Goal: Transaction & Acquisition: Purchase product/service

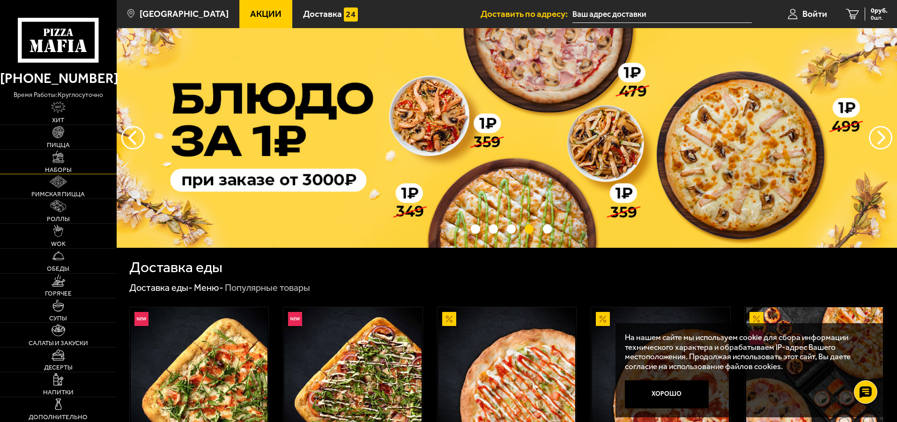
click at [53, 161] on img at bounding box center [58, 157] width 12 height 12
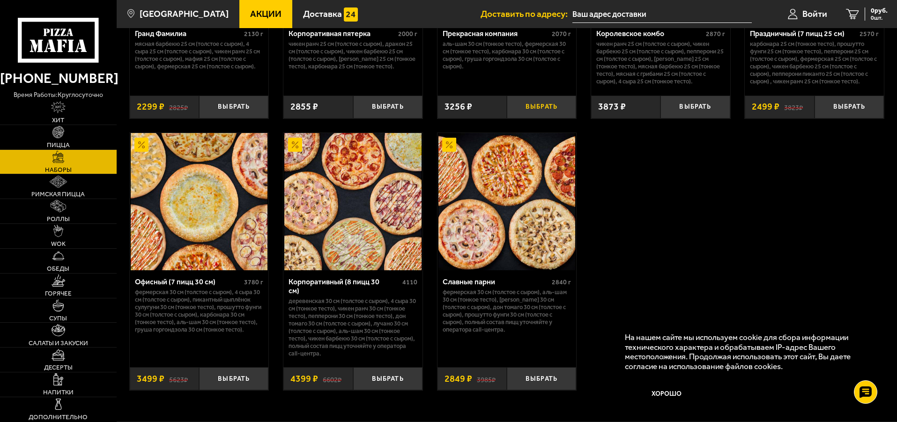
scroll to position [1453, 0]
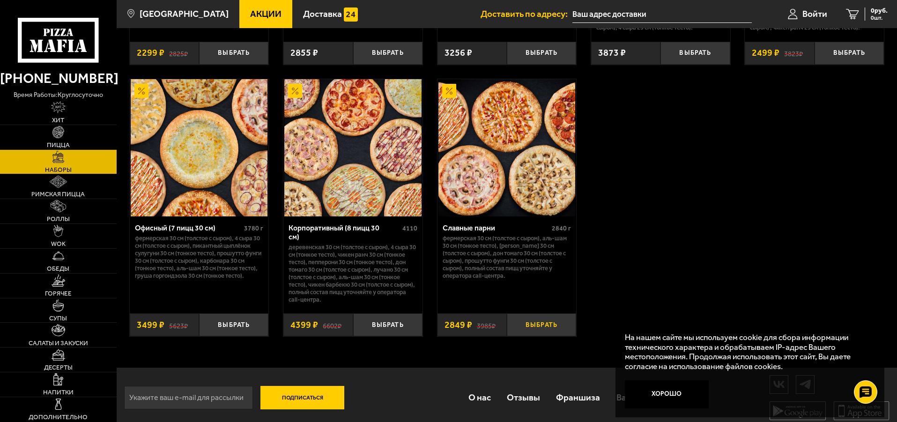
click at [546, 315] on button "Выбрать" at bounding box center [541, 325] width 69 height 23
click at [66, 147] on span "Пицца" at bounding box center [58, 145] width 23 height 7
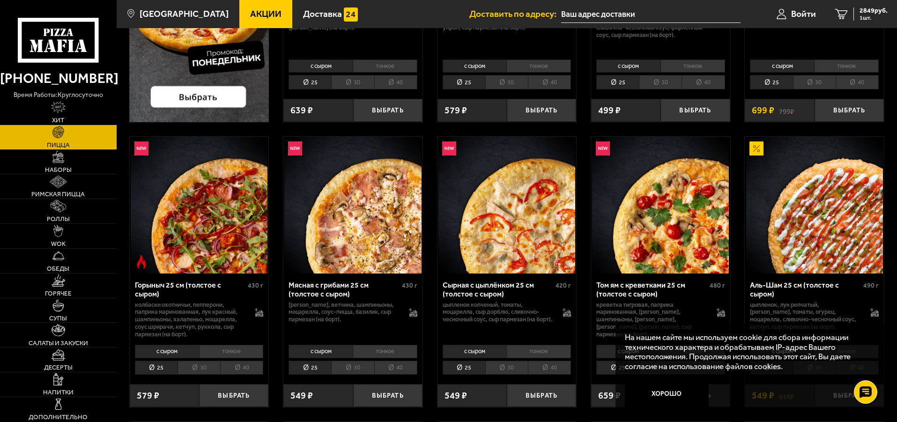
scroll to position [281, 0]
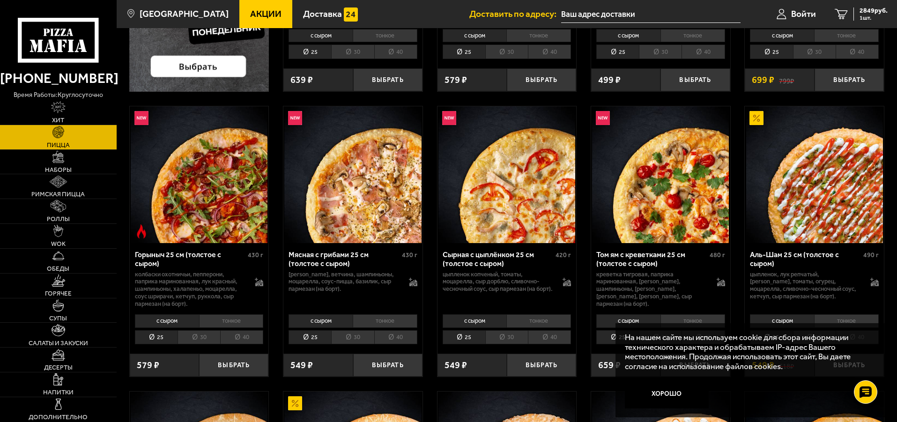
click at [398, 337] on li "40" at bounding box center [395, 337] width 43 height 15
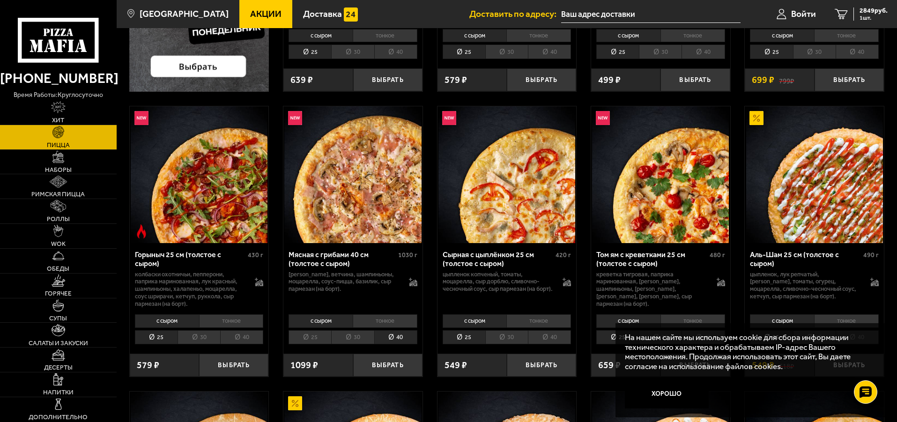
click at [393, 321] on li "тонкое" at bounding box center [385, 320] width 65 height 13
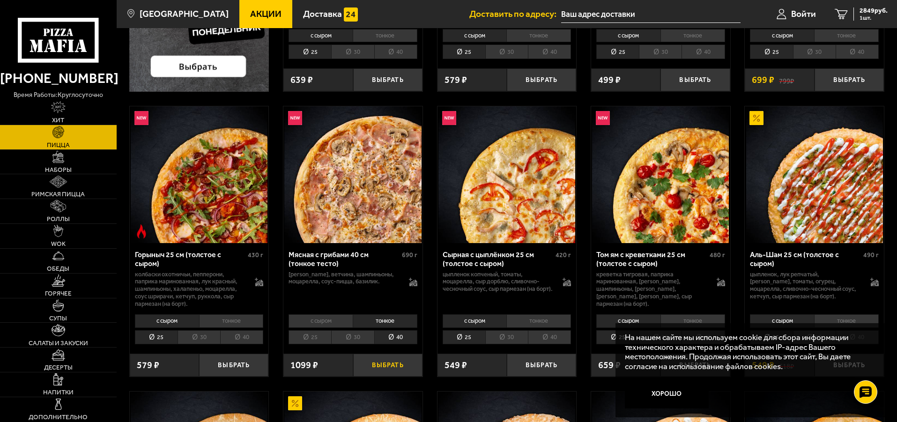
drag, startPoint x: 384, startPoint y: 366, endPoint x: 383, endPoint y: 360, distance: 5.2
click at [384, 363] on button "Выбрать" at bounding box center [387, 365] width 69 height 23
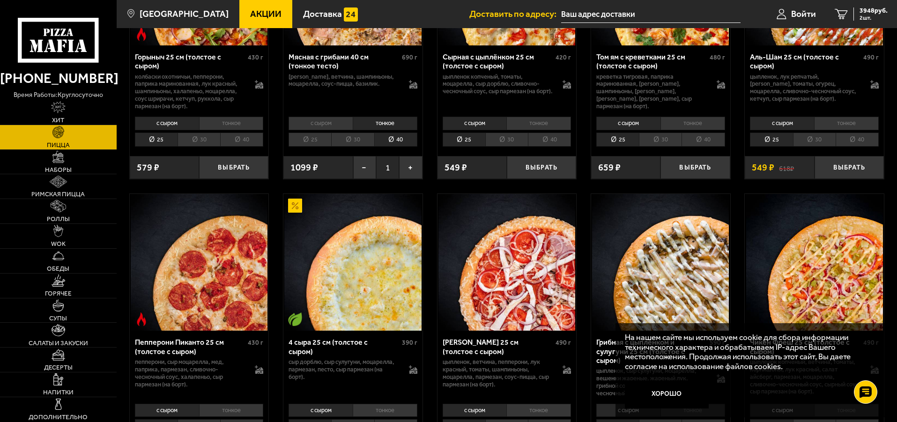
scroll to position [562, 0]
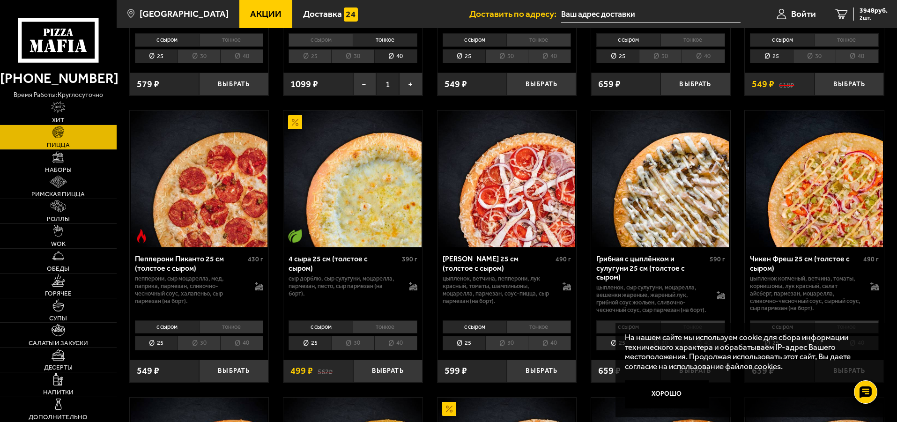
click at [388, 334] on li "тонкое" at bounding box center [385, 327] width 65 height 13
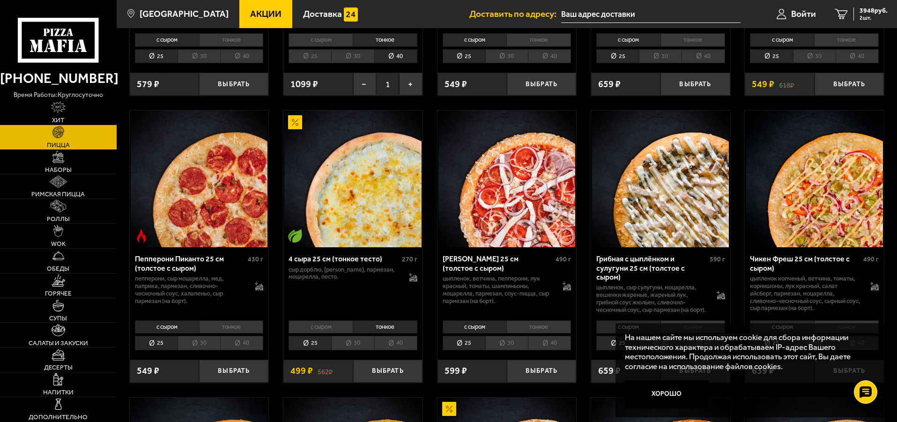
click at [394, 346] on li "40" at bounding box center [395, 343] width 43 height 15
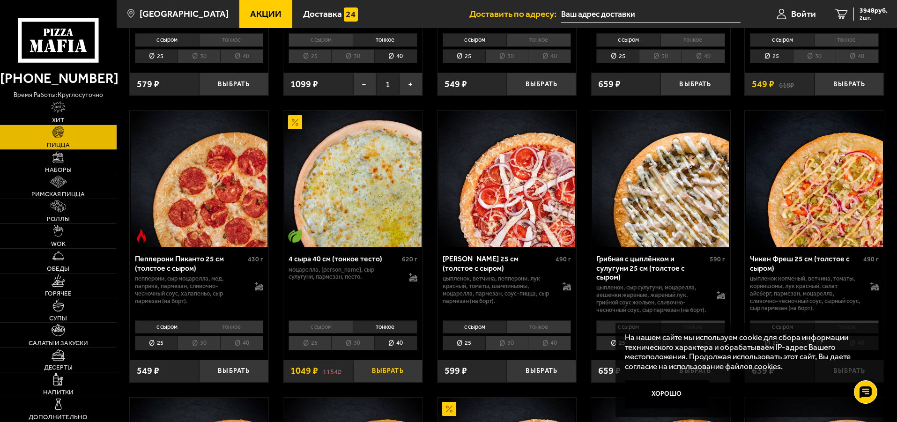
click at [397, 377] on button "Выбрать" at bounding box center [387, 371] width 69 height 23
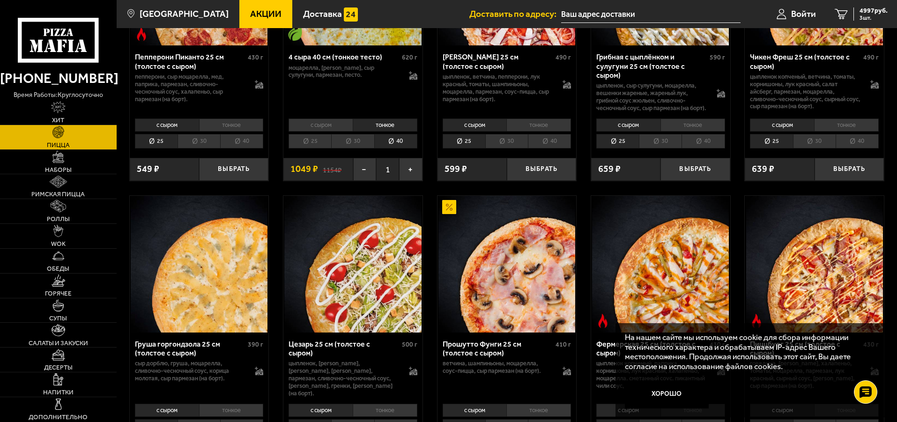
scroll to position [890, 0]
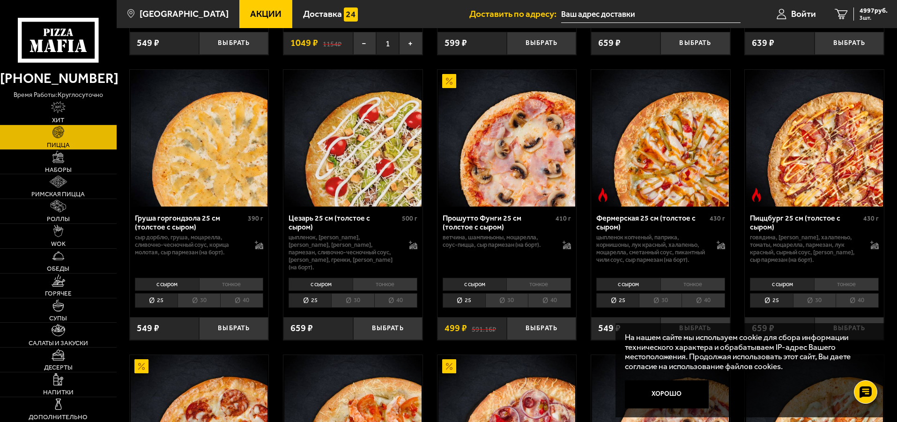
click at [540, 289] on li "тонкое" at bounding box center [539, 284] width 65 height 13
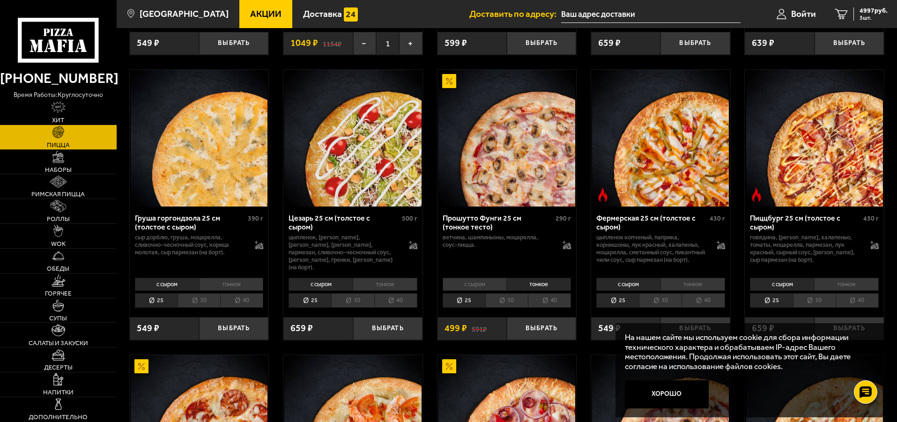
click at [496, 308] on li "30" at bounding box center [507, 300] width 43 height 15
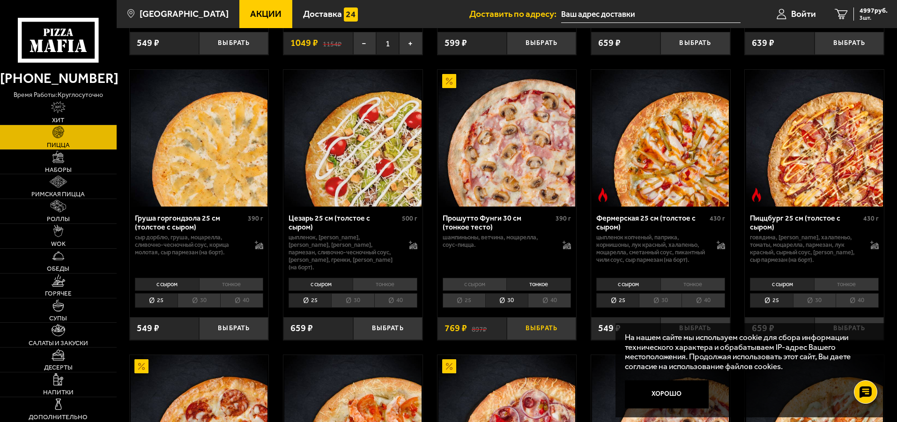
click at [557, 336] on button "Выбрать" at bounding box center [541, 328] width 69 height 23
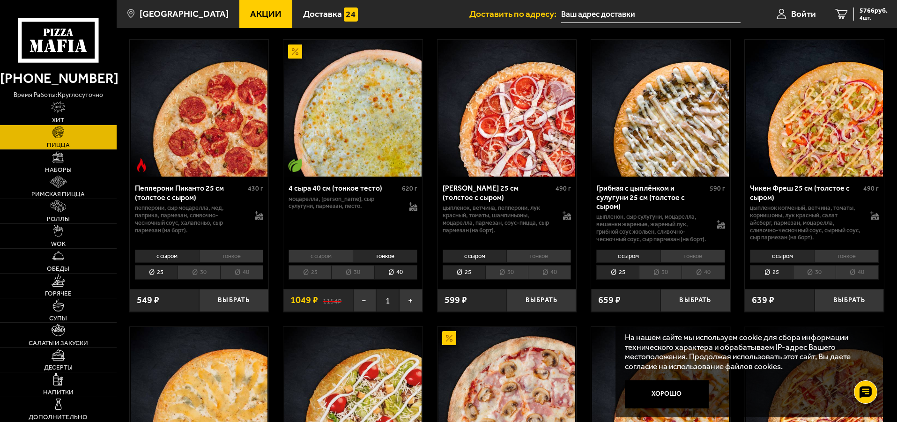
scroll to position [609, 0]
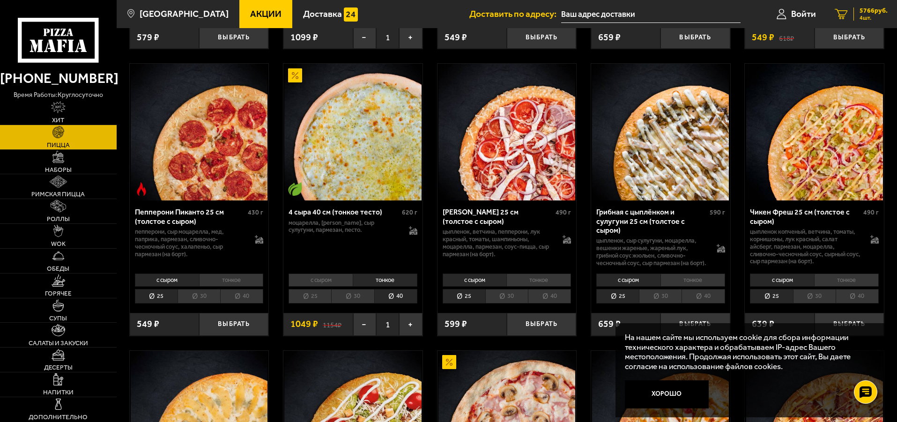
drag, startPoint x: 871, startPoint y: 10, endPoint x: 867, endPoint y: 13, distance: 5.3
click at [871, 10] on span "5766 руб." at bounding box center [874, 10] width 28 height 7
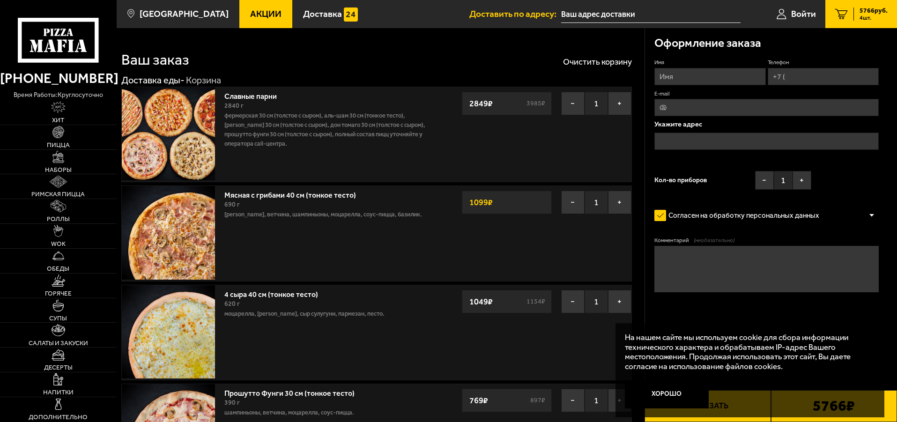
click at [695, 74] on input "Имя" at bounding box center [710, 76] width 111 height 17
type input "[PERSON_NAME]"
click at [802, 77] on input "Телефон" at bounding box center [823, 76] width 111 height 17
type input "[PHONE_NUMBER]"
click at [682, 103] on input "E-mail" at bounding box center [767, 107] width 224 height 17
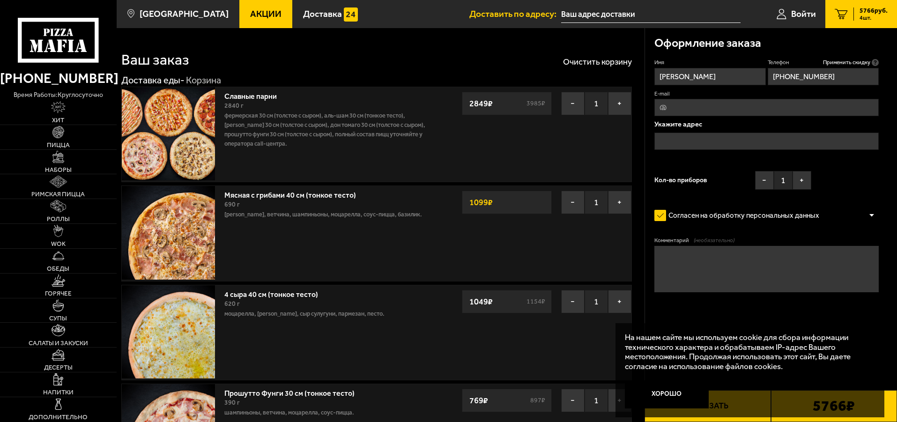
click at [679, 139] on input "text" at bounding box center [767, 141] width 224 height 17
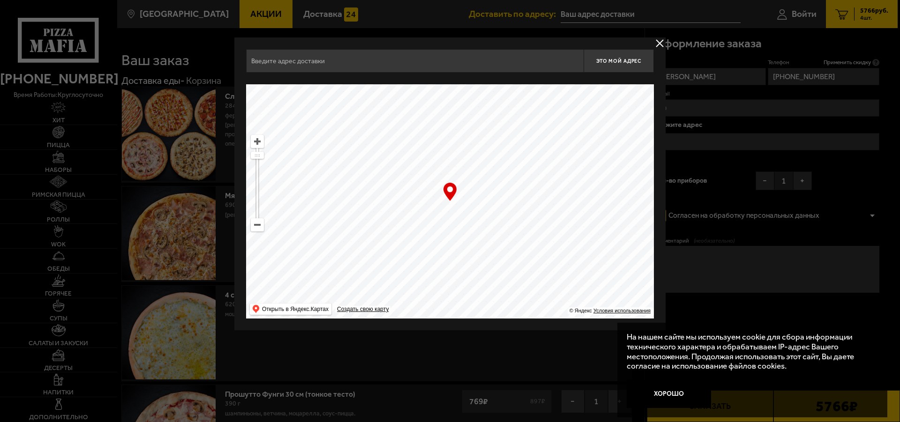
click at [351, 58] on input "text" at bounding box center [414, 60] width 337 height 23
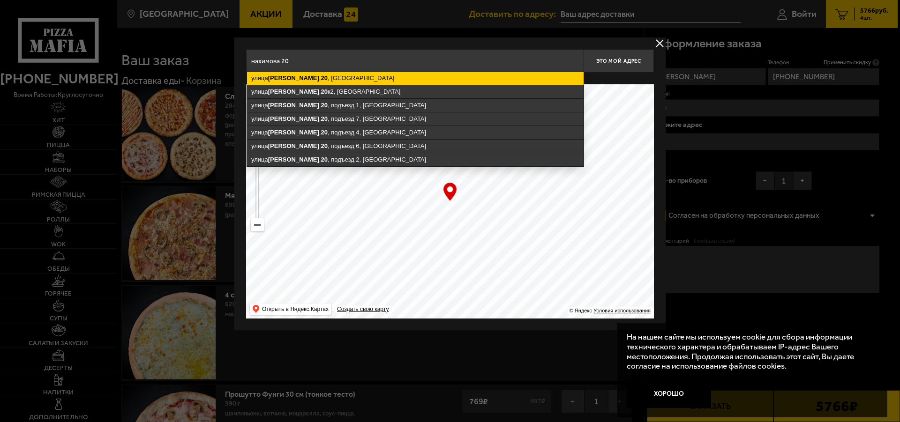
click at [327, 80] on ymaps "[STREET_ADDRESS]" at bounding box center [415, 78] width 336 height 13
type input "[STREET_ADDRESS]"
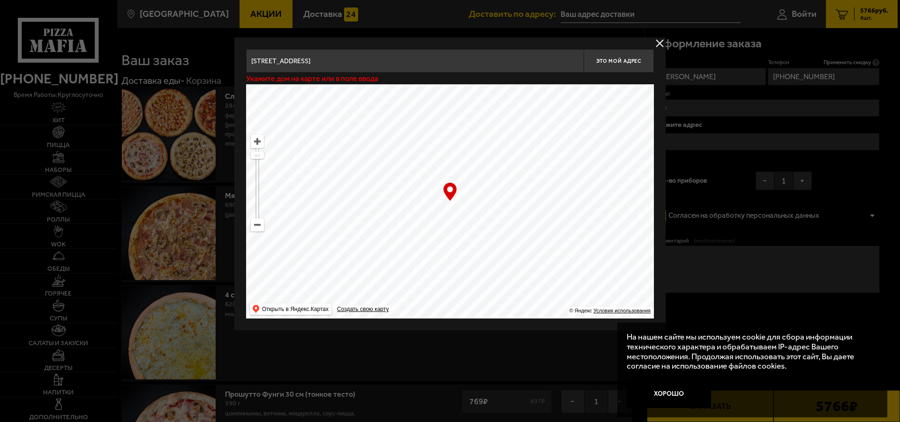
type input "[STREET_ADDRESS]"
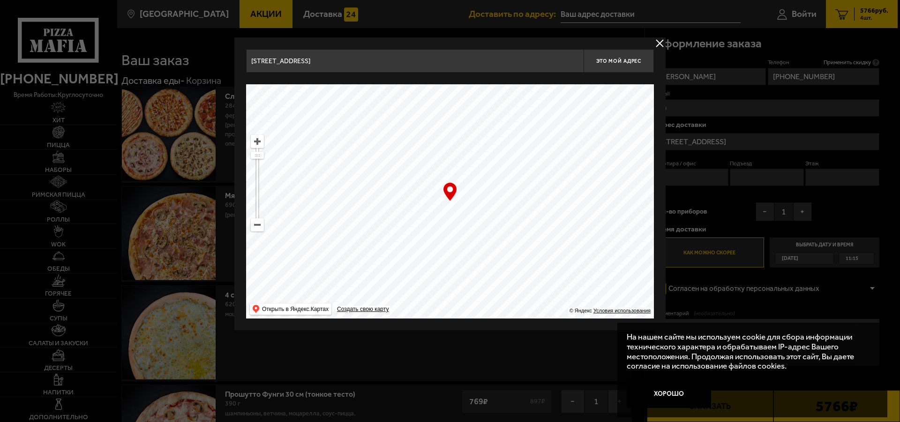
drag, startPoint x: 669, startPoint y: 395, endPoint x: 656, endPoint y: 403, distance: 15.6
click at [669, 394] on button "Хорошо" at bounding box center [669, 394] width 84 height 28
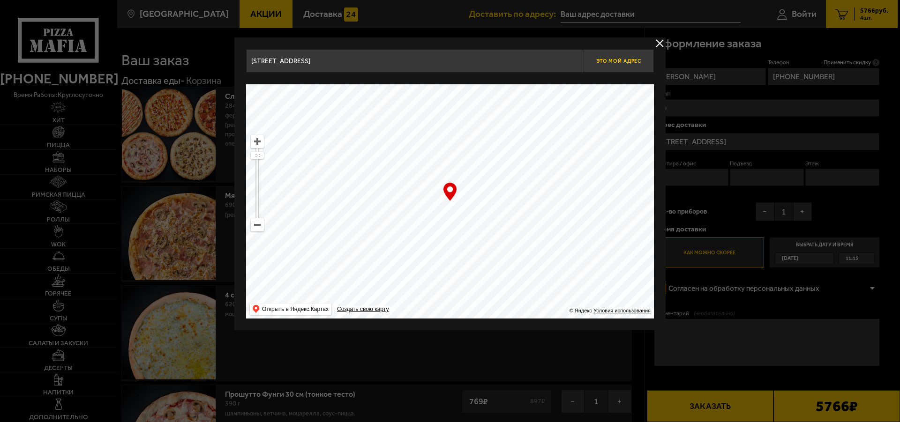
click at [618, 60] on span "Это мой адрес" at bounding box center [618, 61] width 45 height 6
type input "[STREET_ADDRESS]"
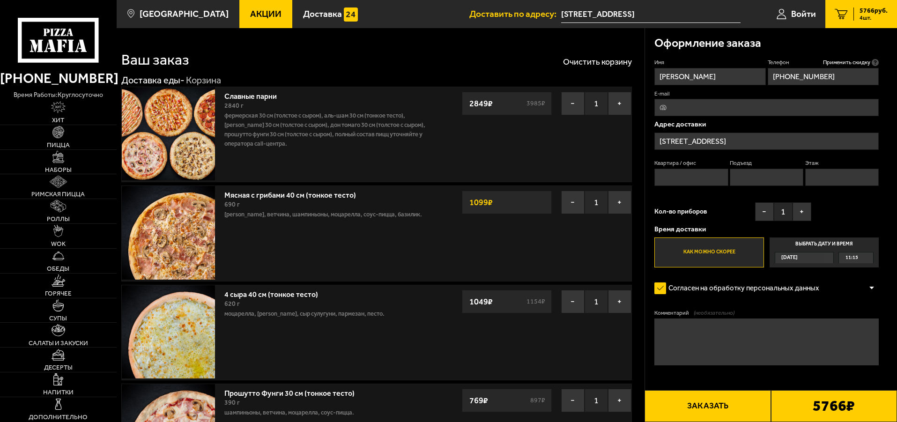
click at [863, 252] on label "Выбрать дату и время [DATE] 11:15" at bounding box center [824, 253] width 109 height 30
click at [0, 0] on input "Выбрать дату и время [DATE] 11:15" at bounding box center [0, 0] width 0 height 0
click at [856, 258] on span "11:15" at bounding box center [852, 258] width 13 height 11
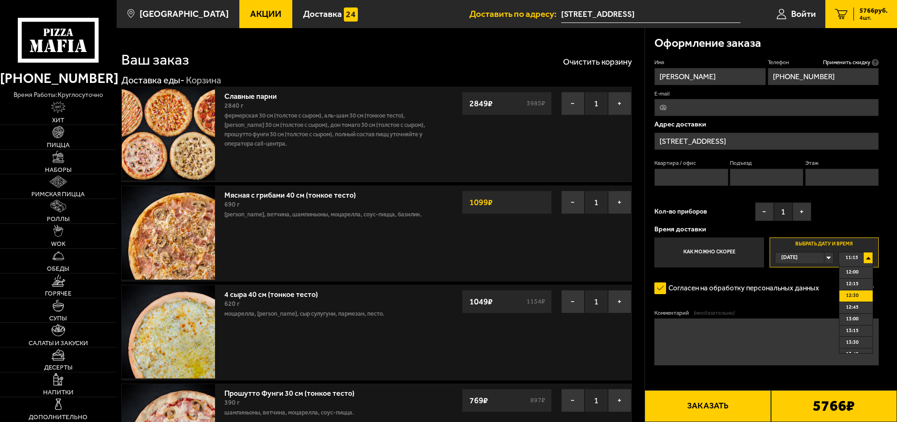
scroll to position [47, 0]
click at [859, 303] on li "13:00" at bounding box center [856, 305] width 33 height 12
click at [696, 179] on input "Квартира / офис" at bounding box center [692, 177] width 74 height 17
type input "102"
click at [702, 345] on textarea "Комментарий (необязательно)" at bounding box center [767, 342] width 224 height 47
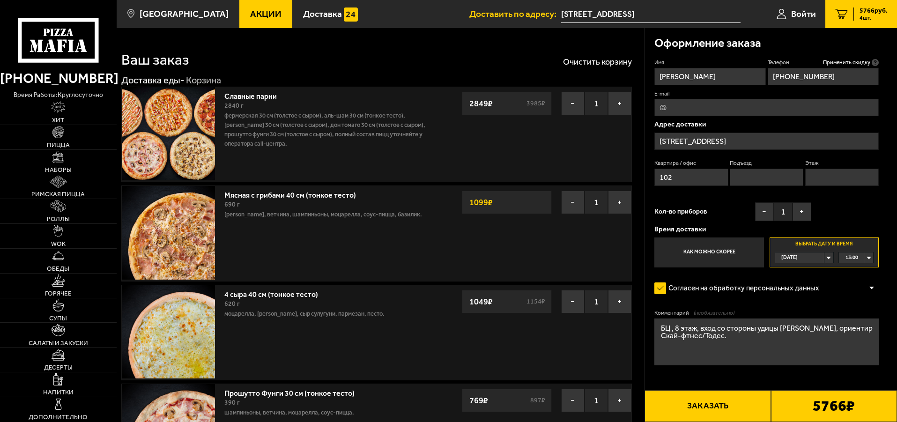
click at [764, 330] on textarea "БЦ , 8 этаж, вход со стороны удицы [PERSON_NAME], ориентир Скай-фтнес/Тодес." at bounding box center [767, 342] width 224 height 47
click at [763, 332] on textarea "БЦ , 8 этаж, вход со стороны [GEOGRAPHIC_DATA][PERSON_NAME], [GEOGRAPHIC_DATA]/…" at bounding box center [767, 342] width 224 height 47
click at [744, 337] on textarea "БЦ , 8 этаж, вход со стороны [GEOGRAPHIC_DATA][PERSON_NAME], [GEOGRAPHIC_DATA]/…" at bounding box center [767, 342] width 224 height 47
click at [789, 328] on textarea "БЦ , 8 этаж, вход со стороны [GEOGRAPHIC_DATA][PERSON_NAME], [GEOGRAPHIC_DATA]/…" at bounding box center [767, 342] width 224 height 47
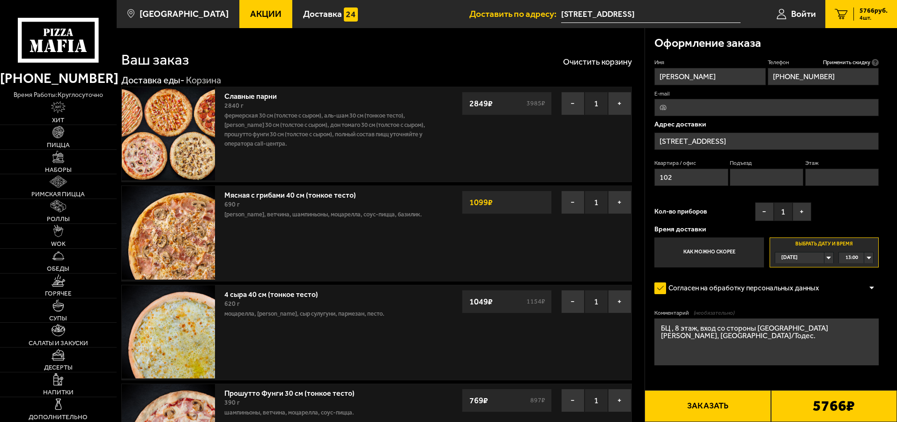
click at [788, 327] on textarea "БЦ , 8 этаж, вход со стороны [GEOGRAPHIC_DATA][PERSON_NAME], [GEOGRAPHIC_DATA]/…" at bounding box center [767, 342] width 224 height 47
click at [801, 344] on textarea "БЦ , 8 этаж, вход со стороны [GEOGRAPHIC_DATA], [GEOGRAPHIC_DATA]/Тодес." at bounding box center [767, 342] width 224 height 47
click at [803, 344] on textarea "БЦ , 8 этаж, вход со стороны [GEOGRAPHIC_DATA], [GEOGRAPHIC_DATA]/Тодес." at bounding box center [767, 342] width 224 height 47
click at [666, 338] on textarea "БЦ , 8 этаж, вход со стороны [GEOGRAPHIC_DATA], [GEOGRAPHIC_DATA]/Тодес." at bounding box center [767, 342] width 224 height 47
click at [740, 339] on textarea "БЦ , 8 этаж, вход со стороны [GEOGRAPHIC_DATA], [GEOGRAPHIC_DATA]/Тодес." at bounding box center [767, 342] width 224 height 47
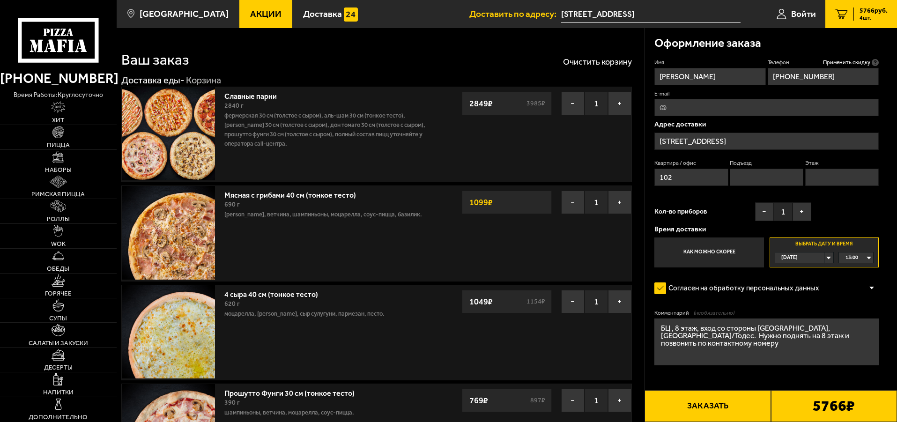
click at [762, 351] on textarea "БЦ , 8 этаж, вход со стороны [GEOGRAPHIC_DATA], [GEOGRAPHIC_DATA]/Тодес. Нужно …" at bounding box center [767, 342] width 224 height 47
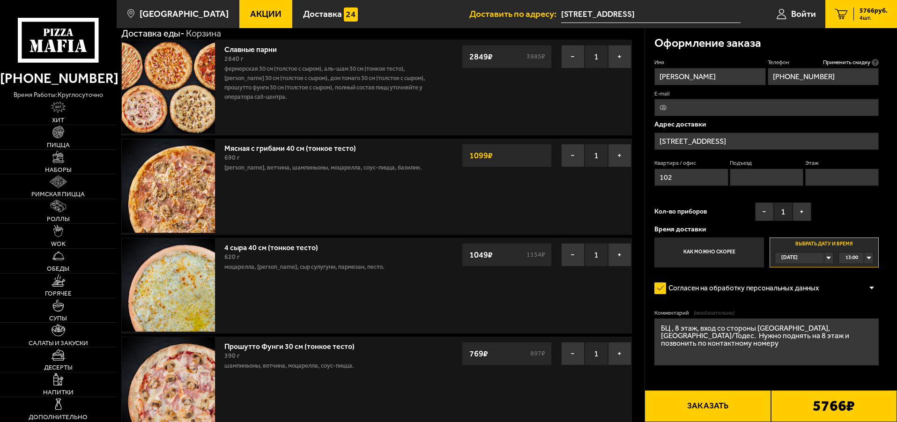
type textarea "БЦ , 8 этаж, вход со стороны [GEOGRAPHIC_DATA], [GEOGRAPHIC_DATA]/Тодес. Нужно …"
drag, startPoint x: 859, startPoint y: 73, endPoint x: 781, endPoint y: 72, distance: 78.3
click at [781, 72] on input "[PHONE_NUMBER]" at bounding box center [823, 76] width 111 height 17
click at [779, 111] on input "E-mail" at bounding box center [767, 107] width 224 height 17
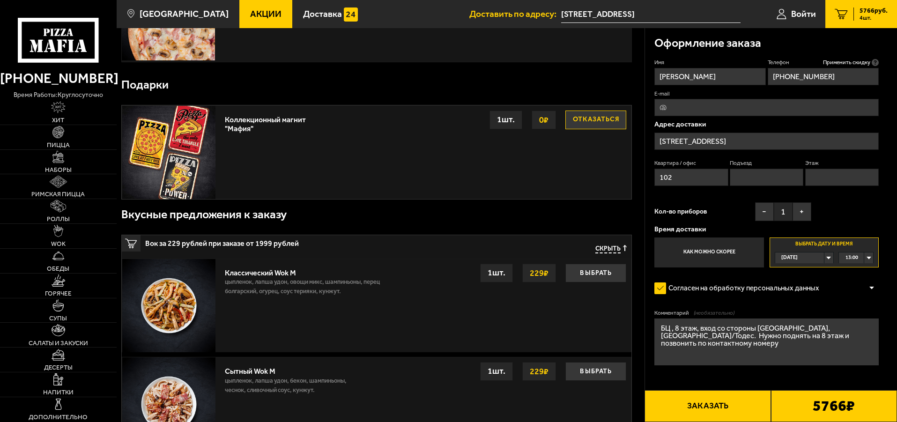
scroll to position [422, 0]
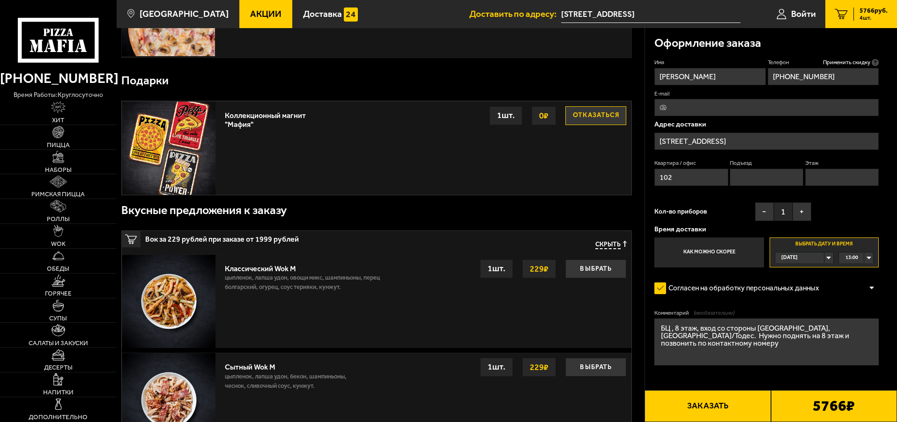
click at [809, 405] on div "5766 ₽" at bounding box center [834, 406] width 126 height 32
click at [708, 402] on button "Заказать" at bounding box center [708, 406] width 126 height 32
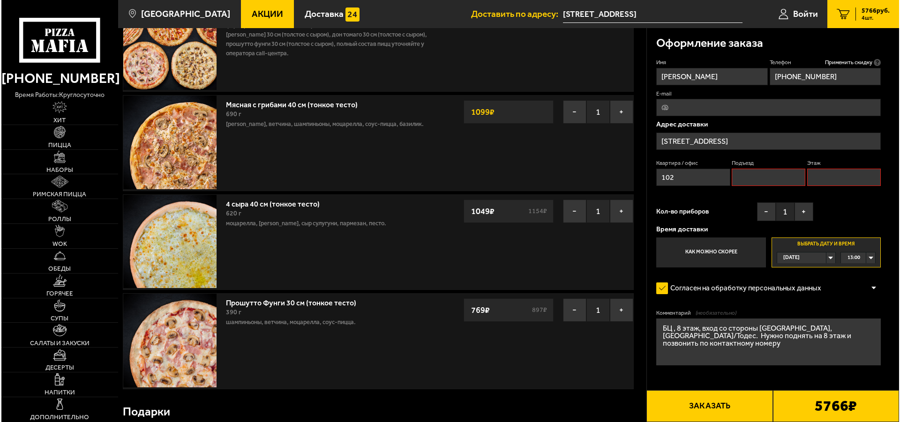
scroll to position [80, 0]
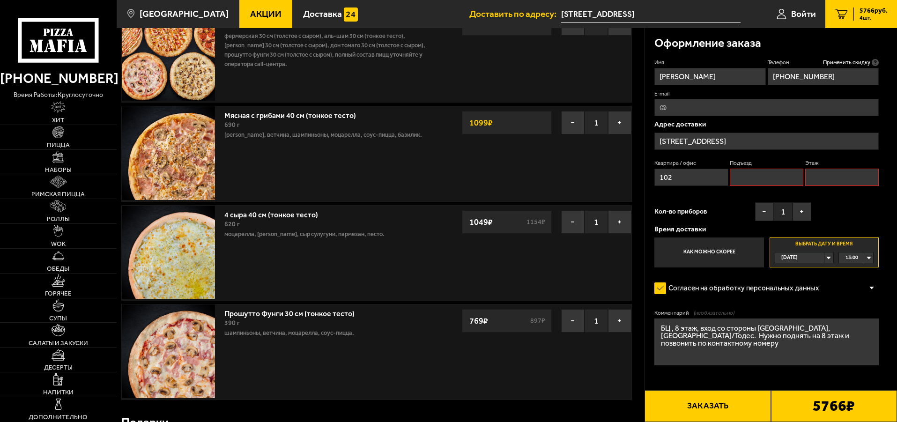
click at [792, 177] on input "Подъезд" at bounding box center [767, 177] width 74 height 17
type input "1"
click at [817, 176] on input "Этаж" at bounding box center [843, 177] width 74 height 17
type input "8"
click at [709, 395] on button "Заказать" at bounding box center [708, 406] width 126 height 32
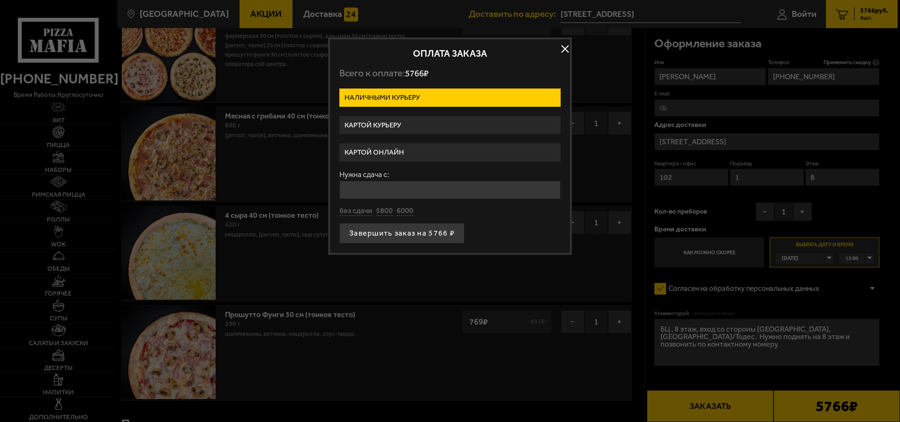
click at [382, 152] on label "Картой онлайн" at bounding box center [449, 152] width 221 height 18
click at [0, 0] on input "Картой онлайн" at bounding box center [0, 0] width 0 height 0
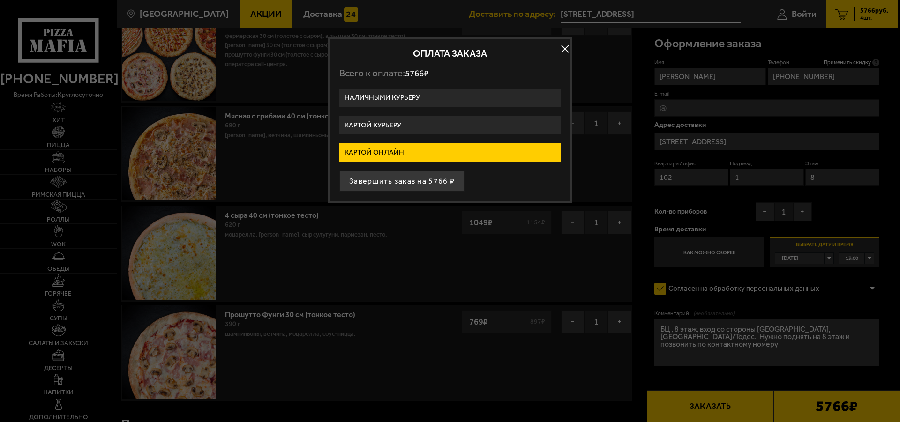
click at [383, 180] on button "Завершить заказ на 5766 ₽" at bounding box center [401, 181] width 125 height 21
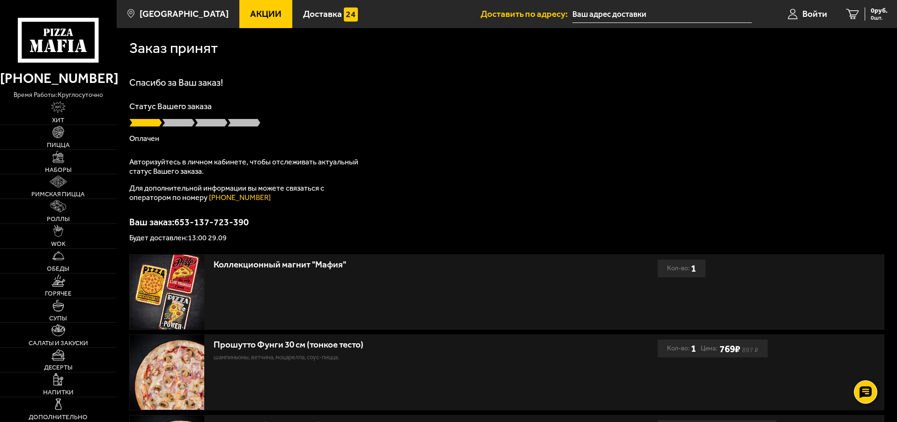
click at [250, 11] on span "Акции" at bounding box center [265, 13] width 31 height 9
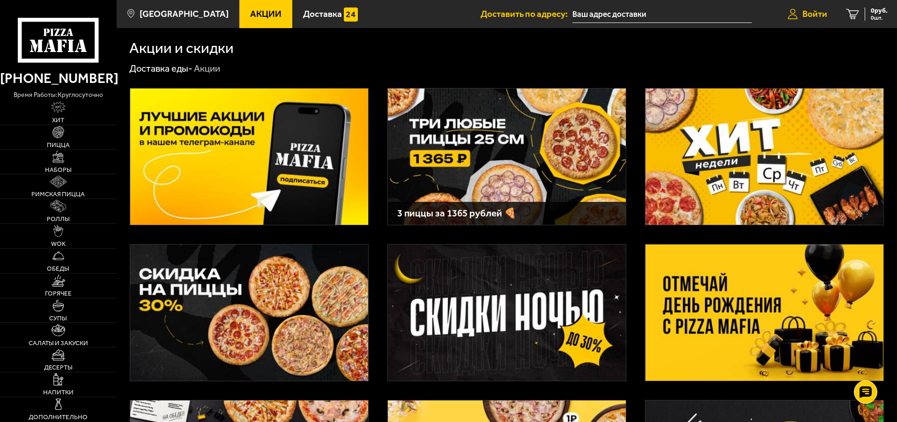
click at [803, 15] on span "Войти" at bounding box center [815, 13] width 25 height 9
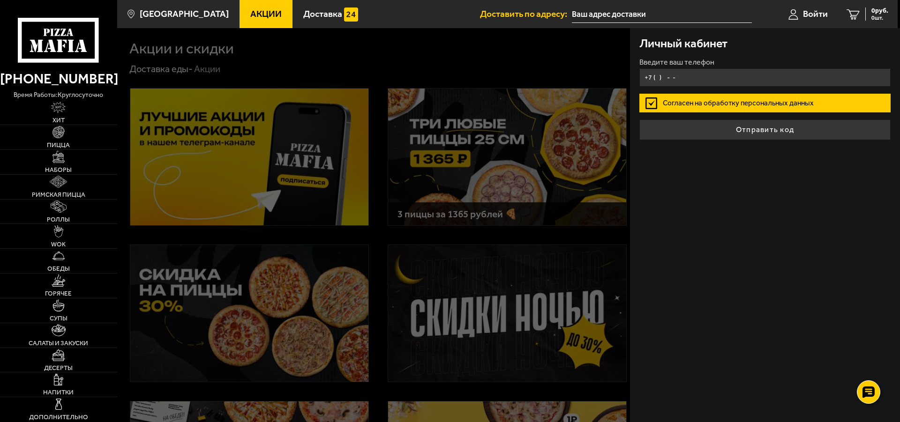
click at [659, 75] on input "+7 ( ) - -" at bounding box center [764, 77] width 251 height 18
type input "[PHONE_NUMBER]"
click at [639, 120] on button "Отправить код" at bounding box center [764, 130] width 251 height 21
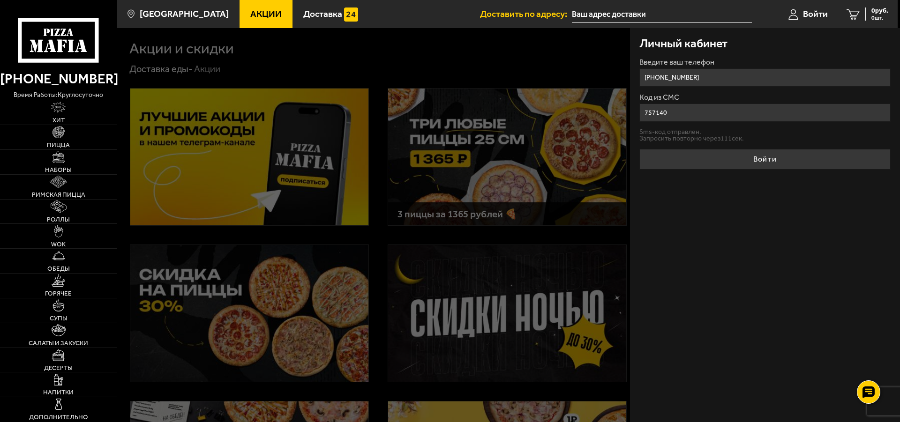
type input "757140"
click at [639, 149] on button "Войти" at bounding box center [764, 159] width 251 height 21
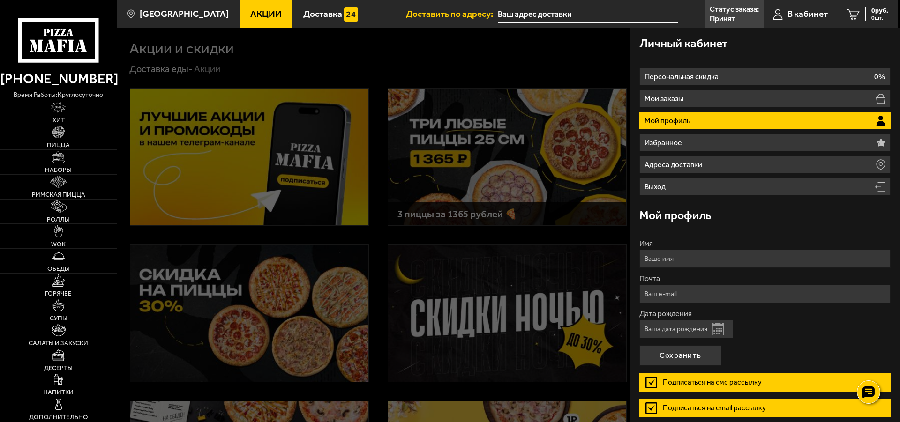
click at [758, 64] on nav "Персональная скидка 0% Мои заказы Мой профиль Избранное Адреса доставки Выход" at bounding box center [764, 127] width 251 height 137
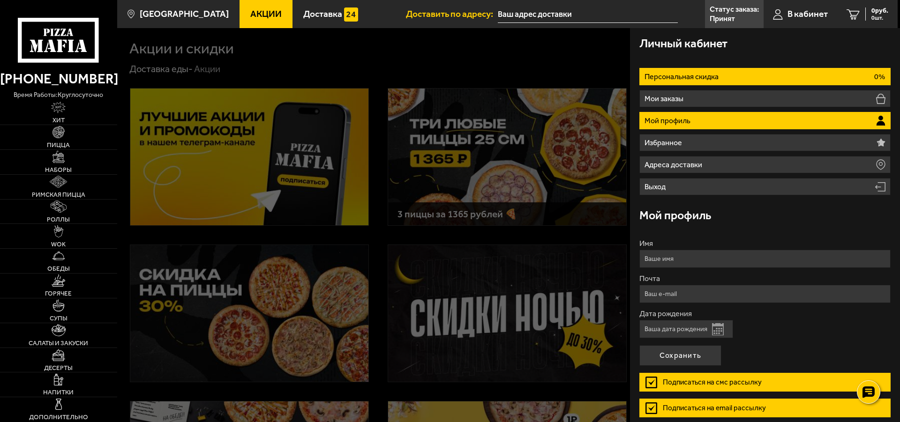
click at [753, 77] on li "Персональная скидка 0%" at bounding box center [764, 76] width 251 height 17
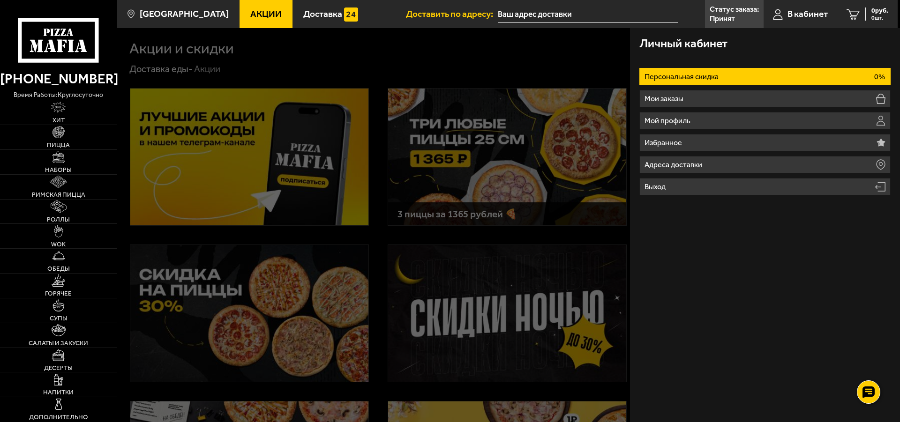
click at [719, 72] on li "Персональная скидка 0%" at bounding box center [764, 76] width 251 height 17
click at [717, 75] on p "Персональная скидка" at bounding box center [682, 76] width 76 height 7
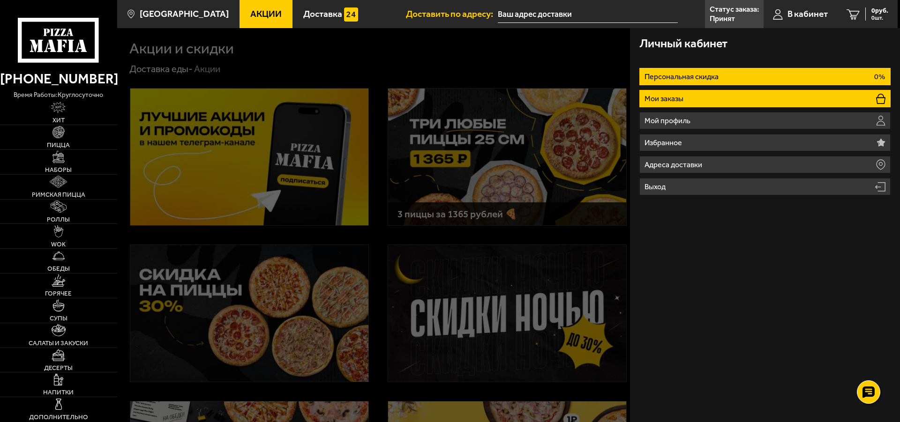
click at [695, 98] on li "Мои заказы" at bounding box center [764, 98] width 251 height 17
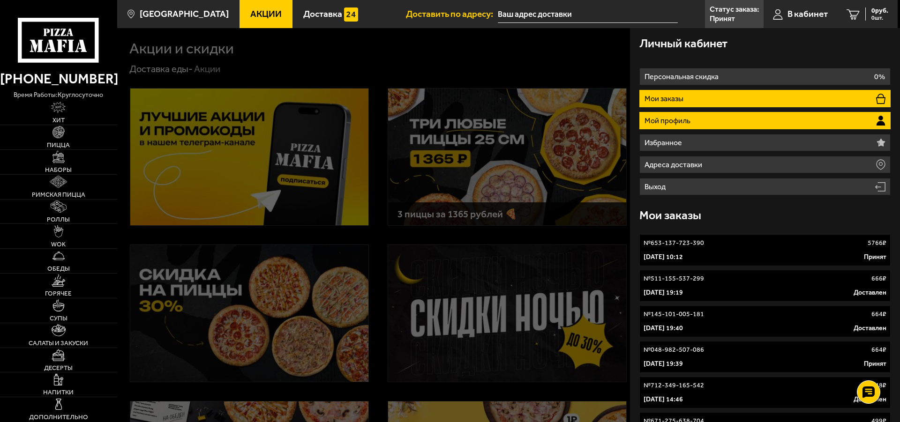
click at [685, 112] on li "Мой профиль" at bounding box center [764, 120] width 251 height 17
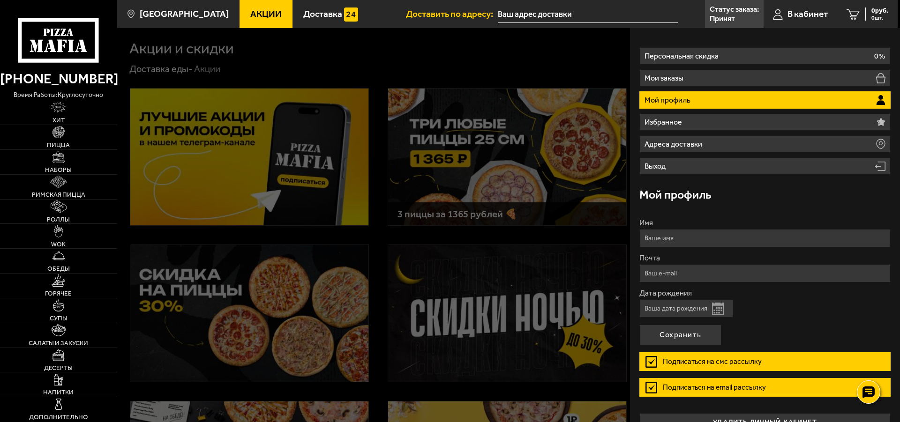
scroll to position [40, 0]
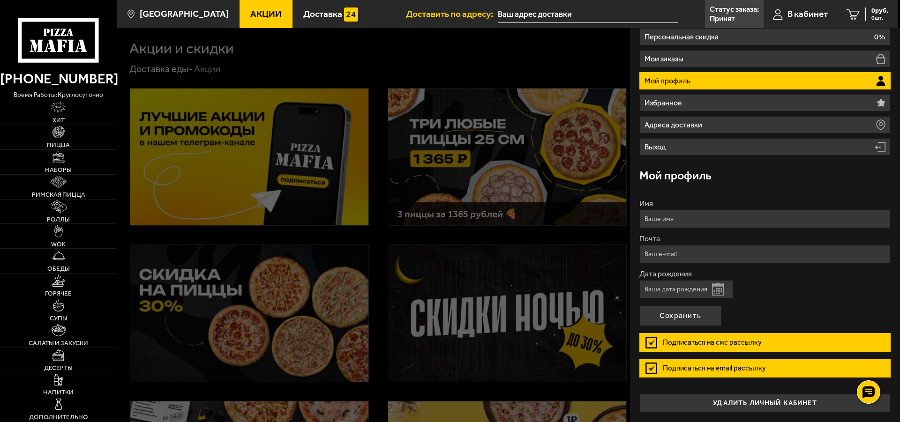
click at [713, 94] on ul "Персональная скидка 0% Мои заказы Мой профиль Избранное Адреса доставки Выход" at bounding box center [764, 91] width 251 height 127
click at [663, 36] on p "Персональная скидка" at bounding box center [682, 36] width 76 height 7
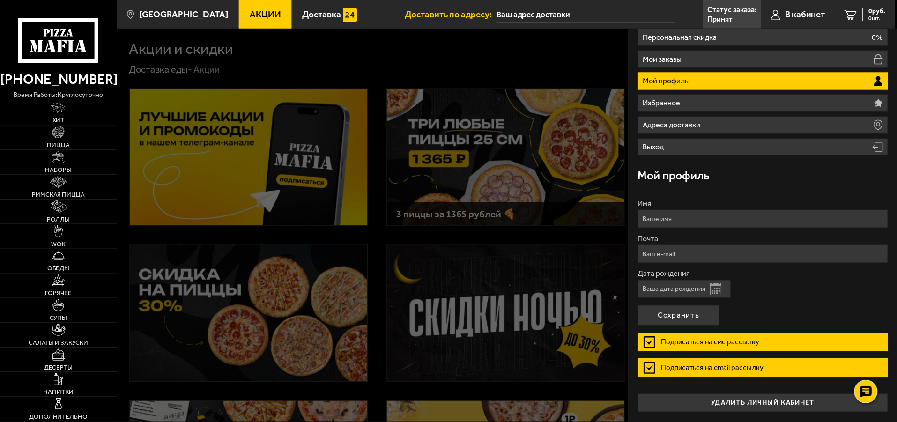
scroll to position [0, 0]
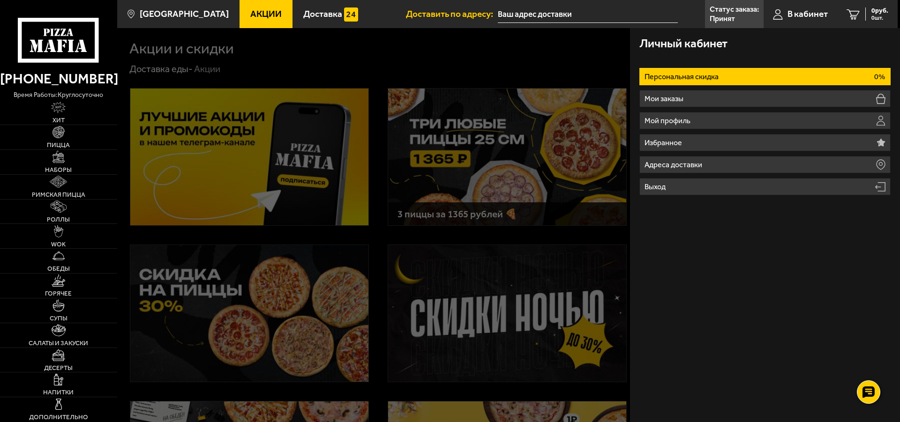
click at [841, 276] on div "Личный кабинет Персональная скидка 0% Мои заказы Мой профиль Избранное Адреса д…" at bounding box center [765, 225] width 270 height 394
click at [858, 247] on div "Личный кабинет Персональная скидка 0% Мои заказы Мой профиль Избранное Адреса д…" at bounding box center [765, 225] width 270 height 394
click at [356, 286] on div at bounding box center [567, 239] width 900 height 422
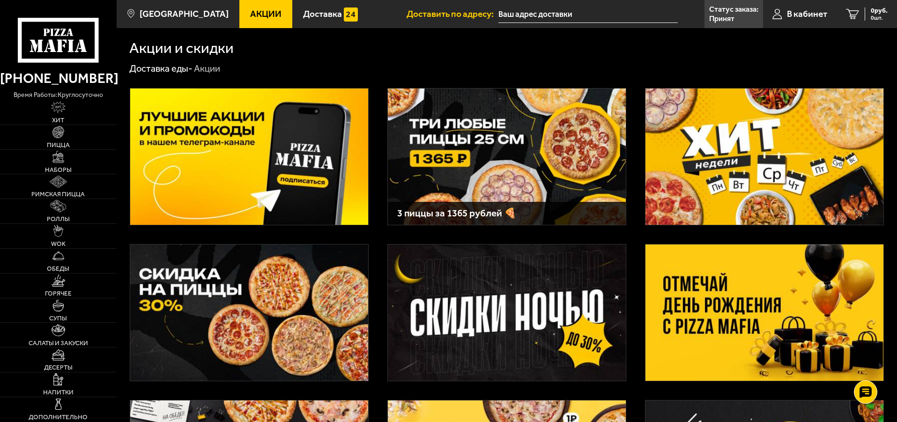
click at [796, 341] on img at bounding box center [765, 313] width 238 height 136
